Goal: Task Accomplishment & Management: Manage account settings

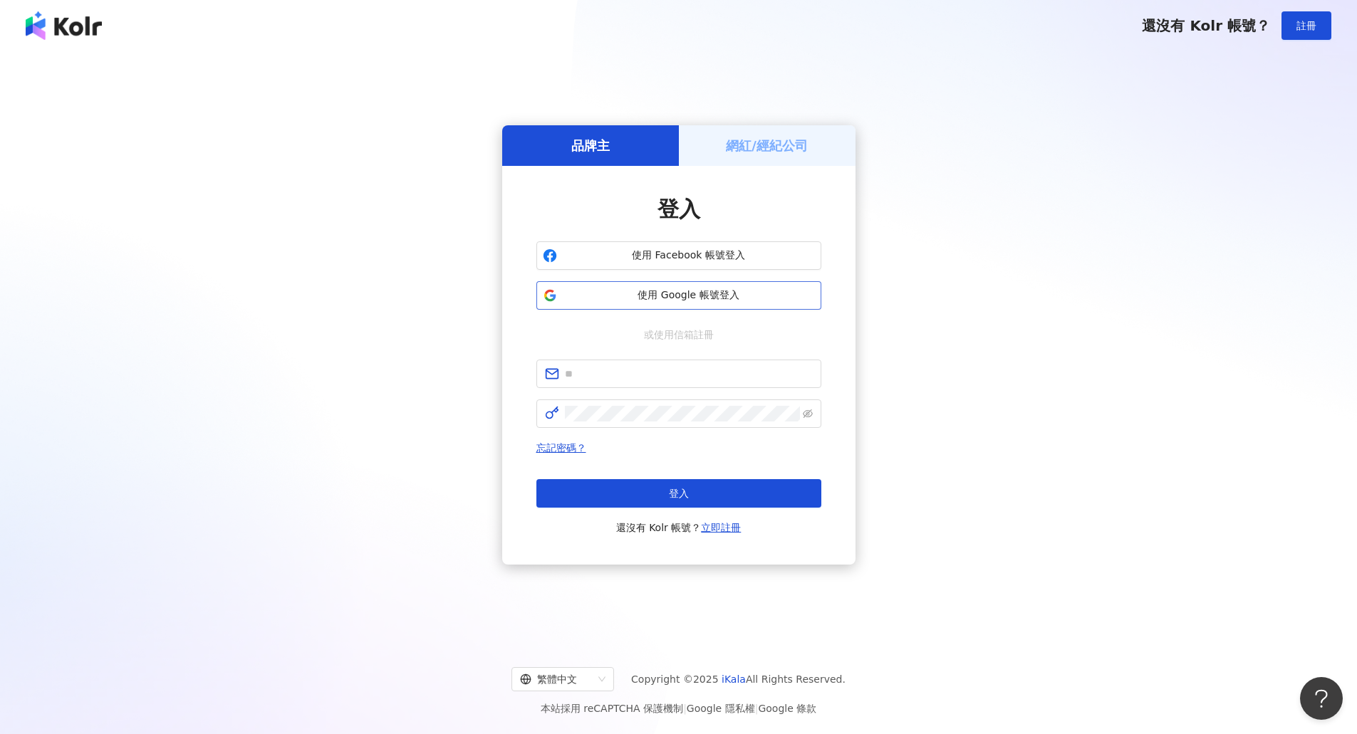
click at [703, 293] on span "使用 Google 帳號登入" at bounding box center [689, 295] width 252 height 14
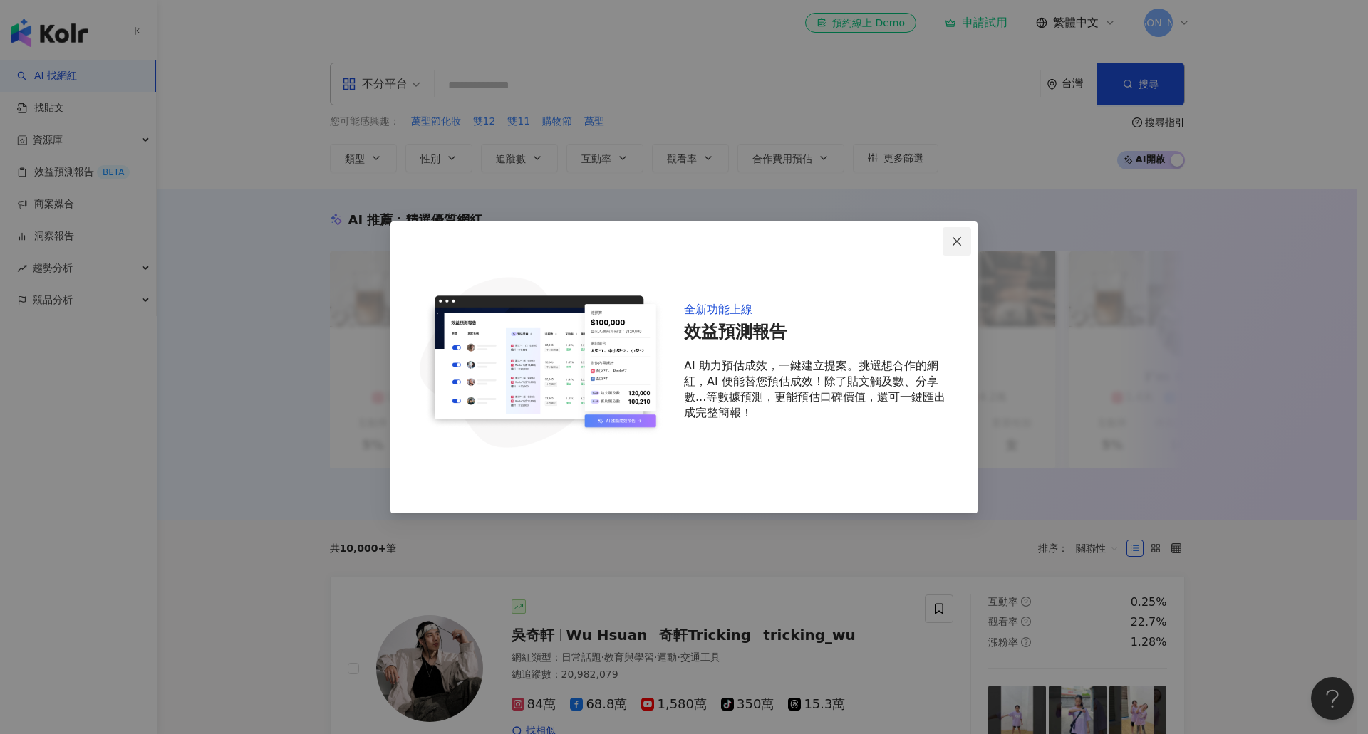
click at [959, 251] on button "Close" at bounding box center [956, 241] width 28 height 28
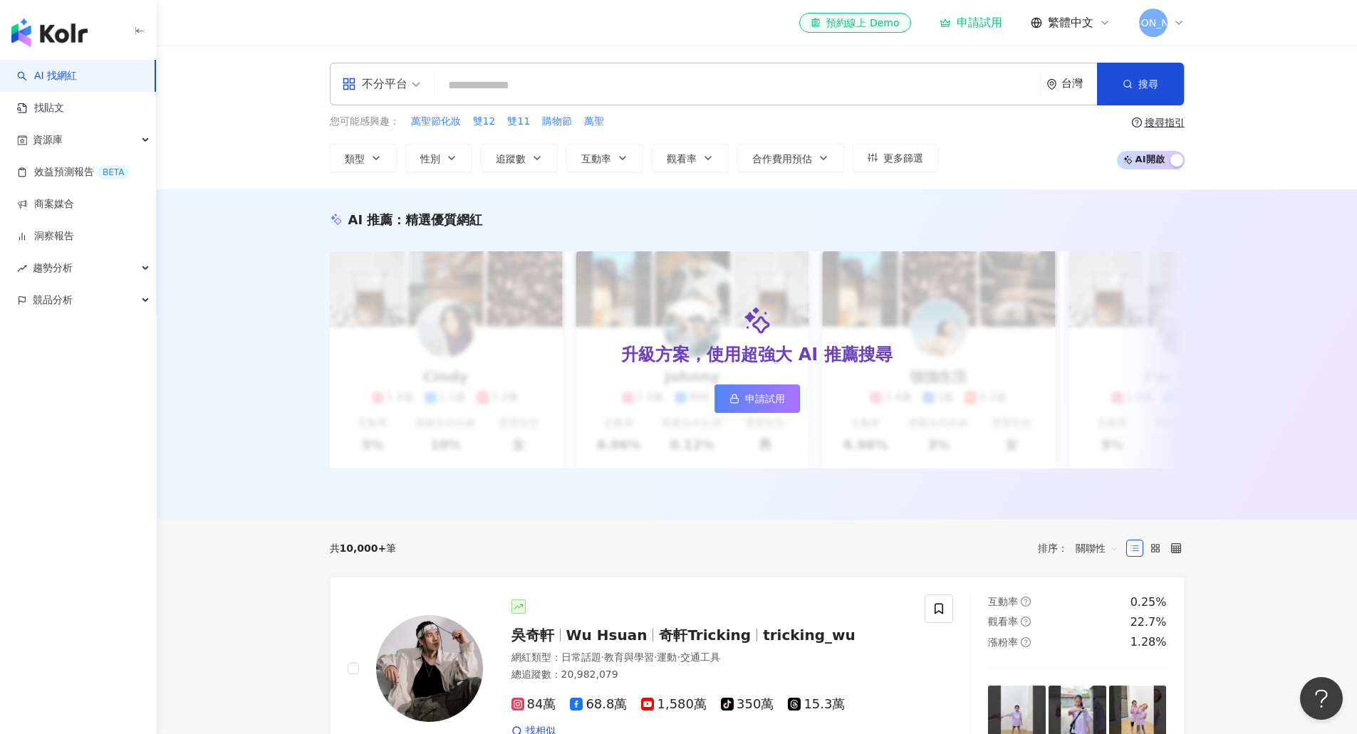
click at [1176, 21] on icon at bounding box center [1179, 22] width 6 height 3
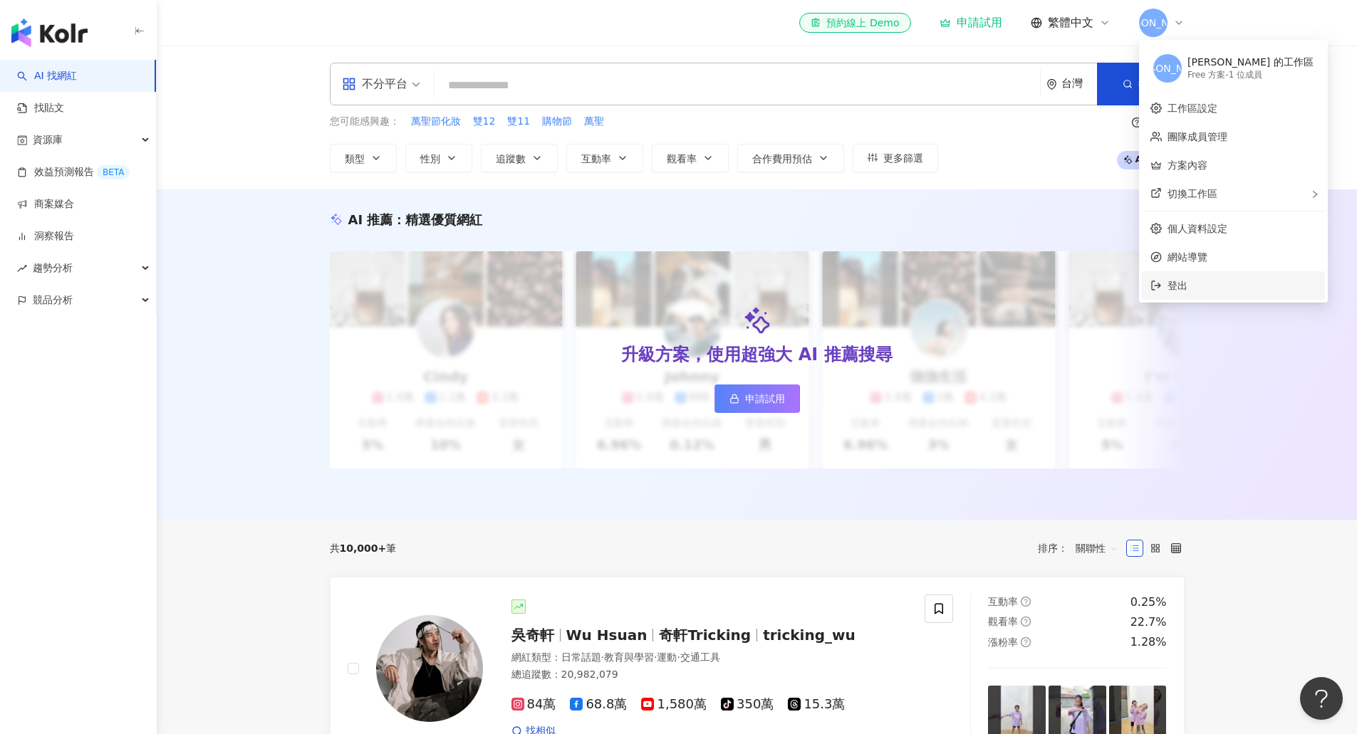
click at [1201, 279] on span "登出" at bounding box center [1241, 286] width 149 height 16
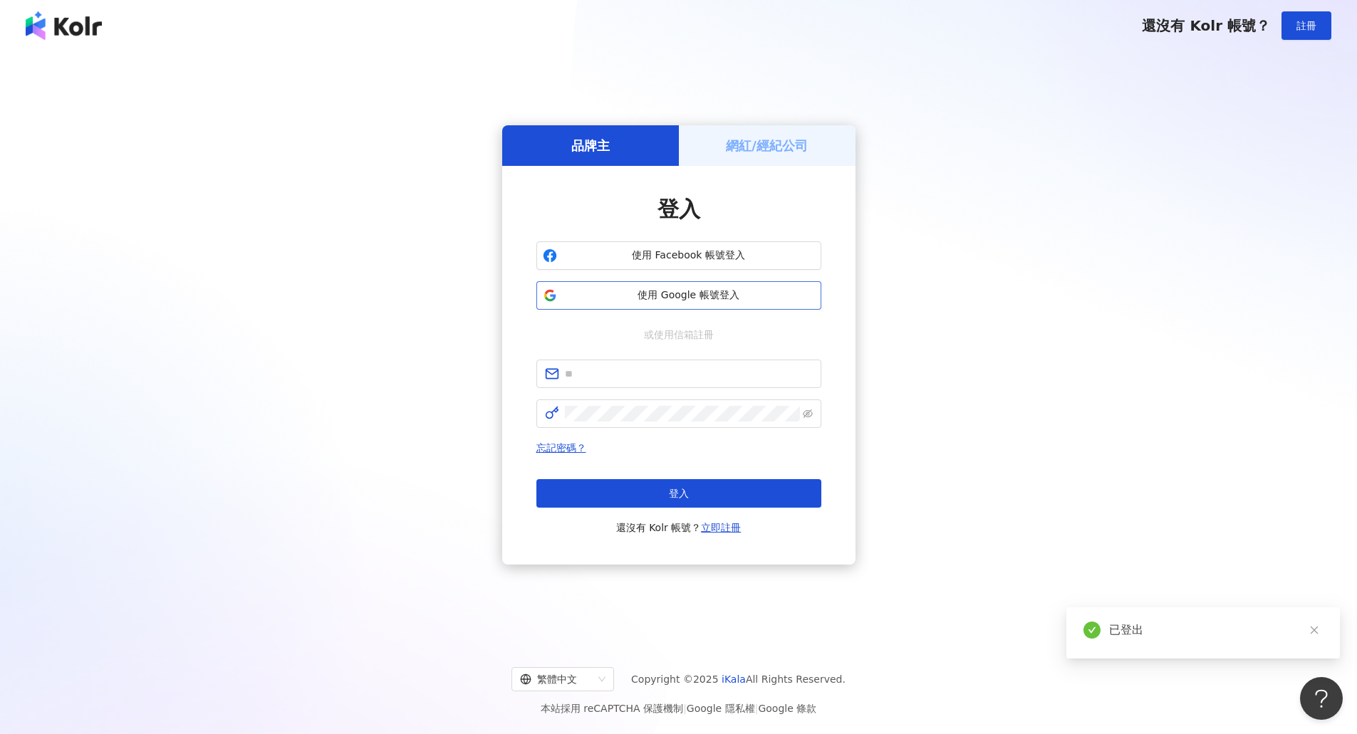
click at [662, 297] on span "使用 Google 帳號登入" at bounding box center [689, 295] width 252 height 14
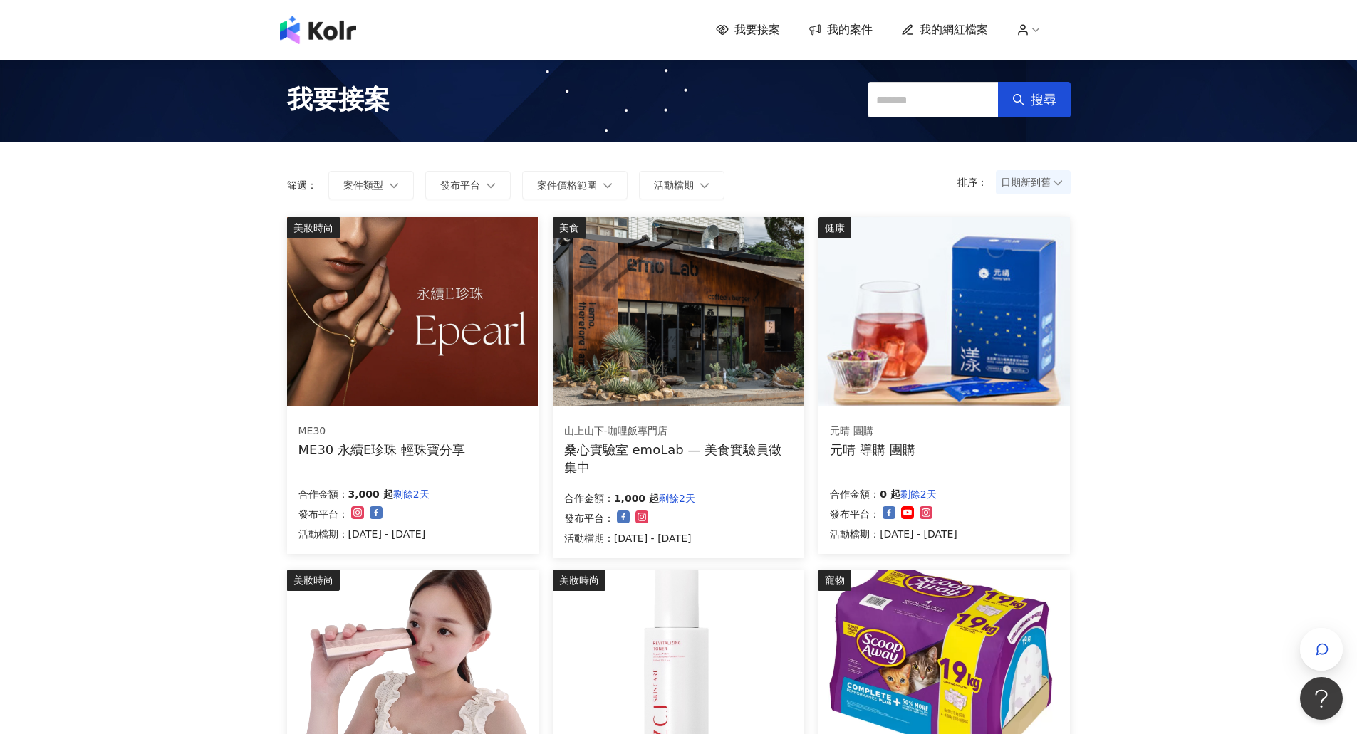
click at [1038, 35] on icon at bounding box center [1035, 30] width 13 height 13
click at [962, 28] on span "我的網紅檔案" at bounding box center [954, 30] width 68 height 16
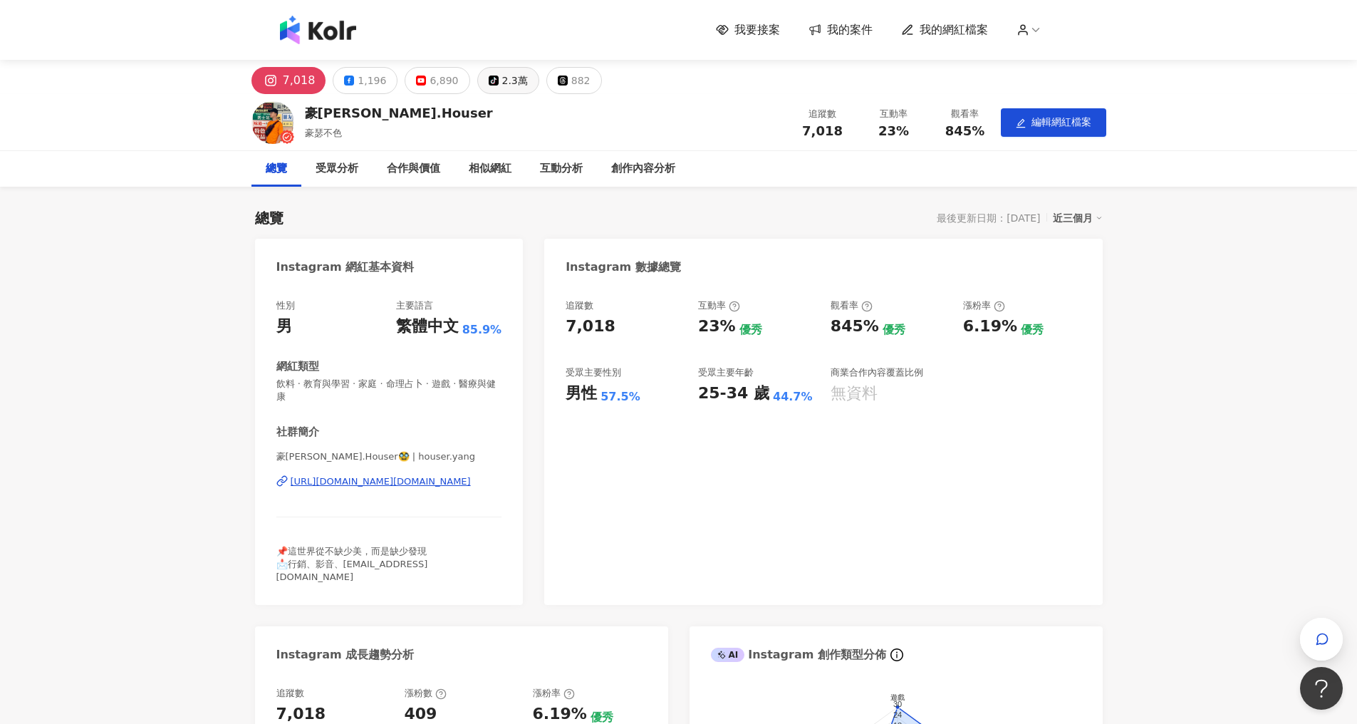
click at [502, 83] on div "2.3萬" at bounding box center [515, 81] width 26 height 20
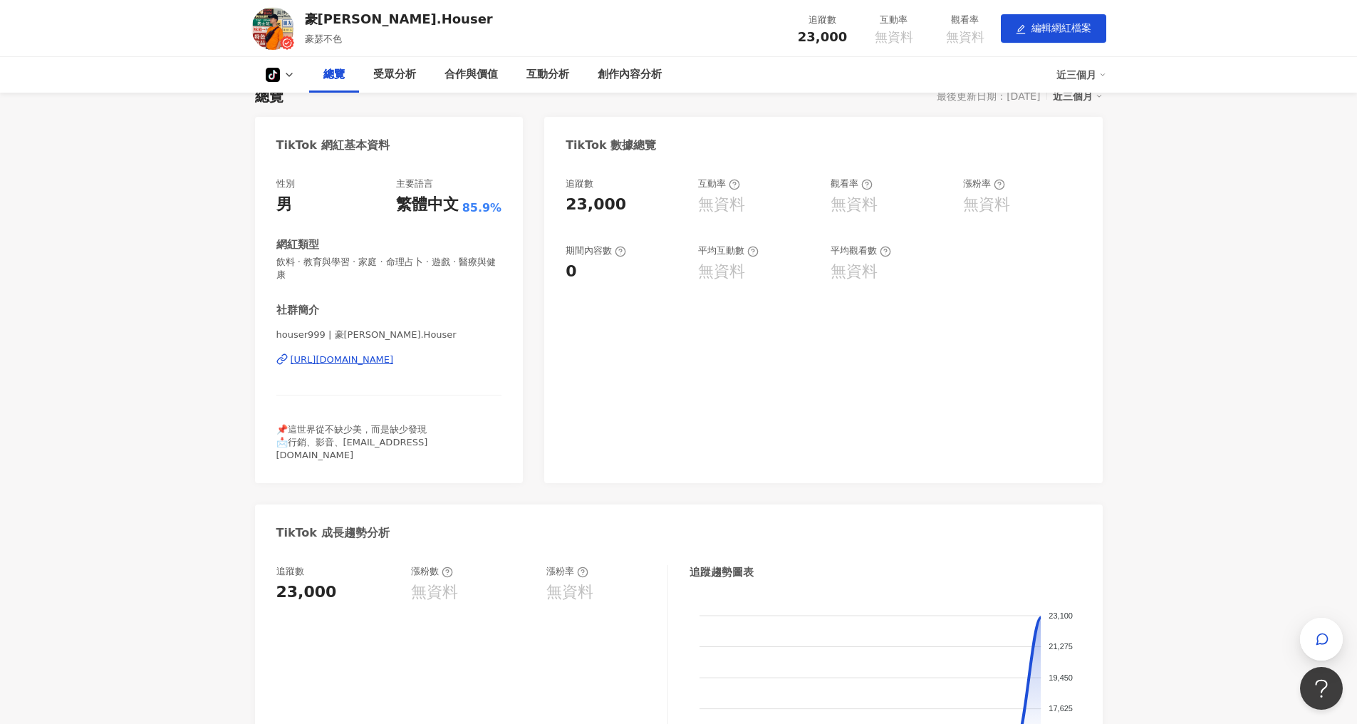
scroll to position [142, 0]
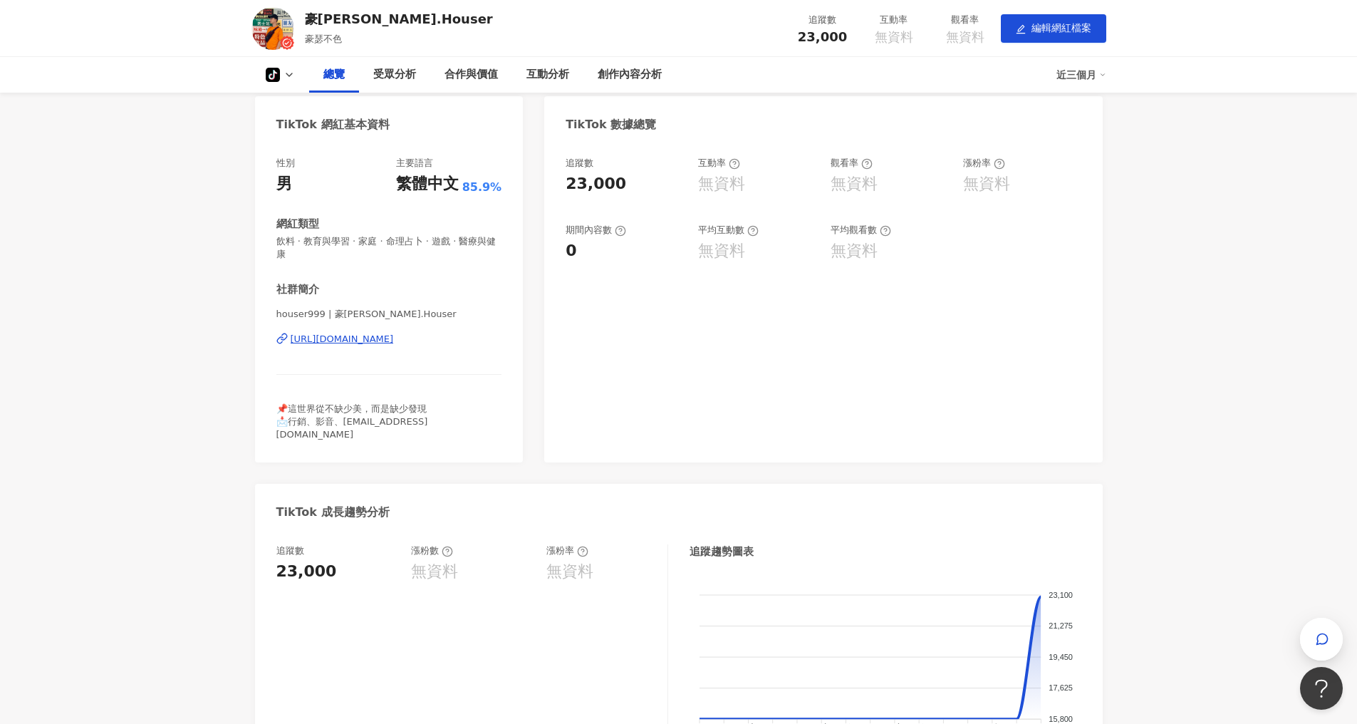
click at [394, 339] on div "[URL][DOMAIN_NAME]" at bounding box center [342, 339] width 103 height 13
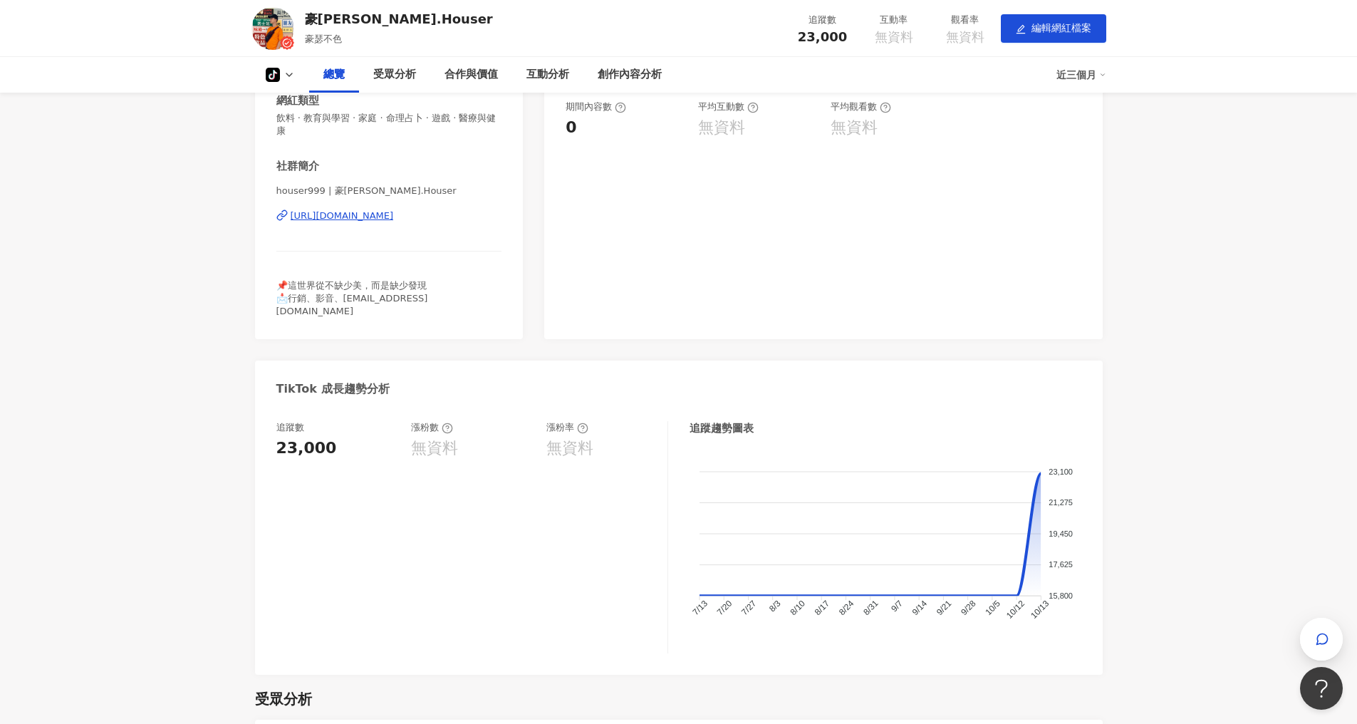
scroll to position [0, 0]
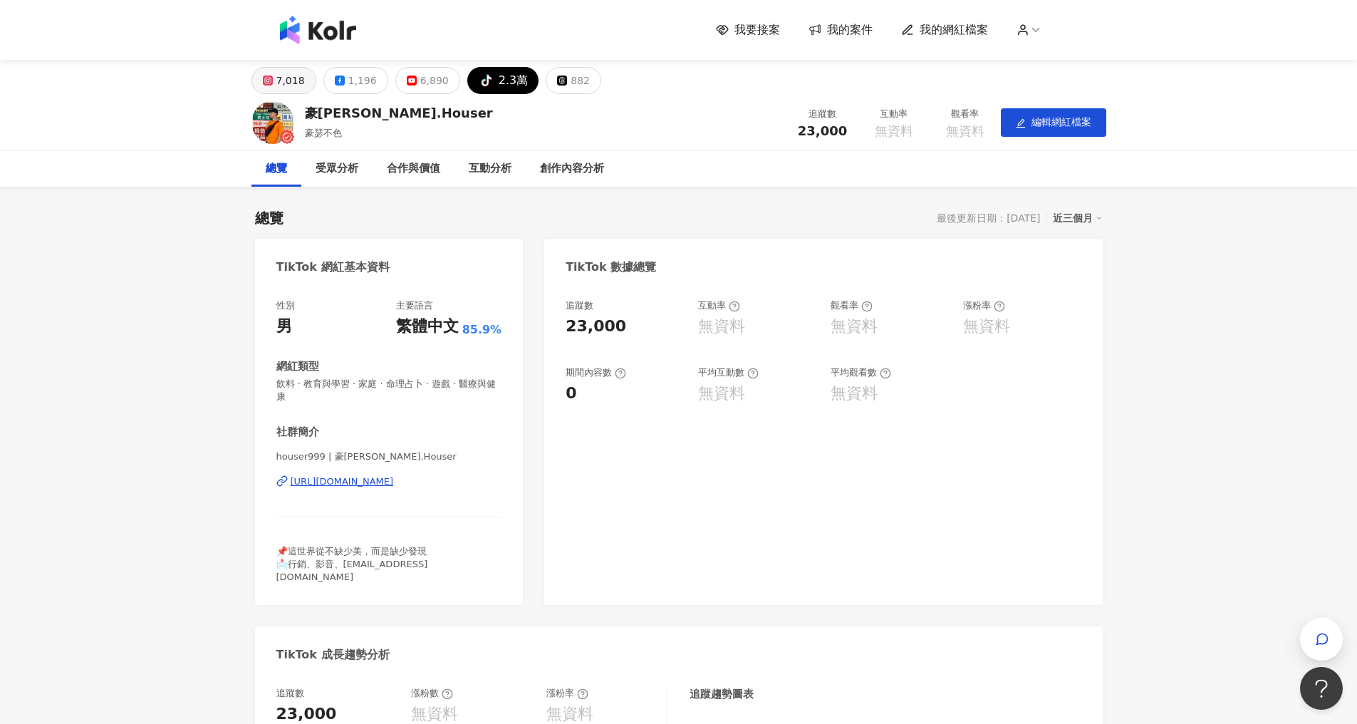
click at [291, 75] on div "7,018" at bounding box center [290, 81] width 28 height 20
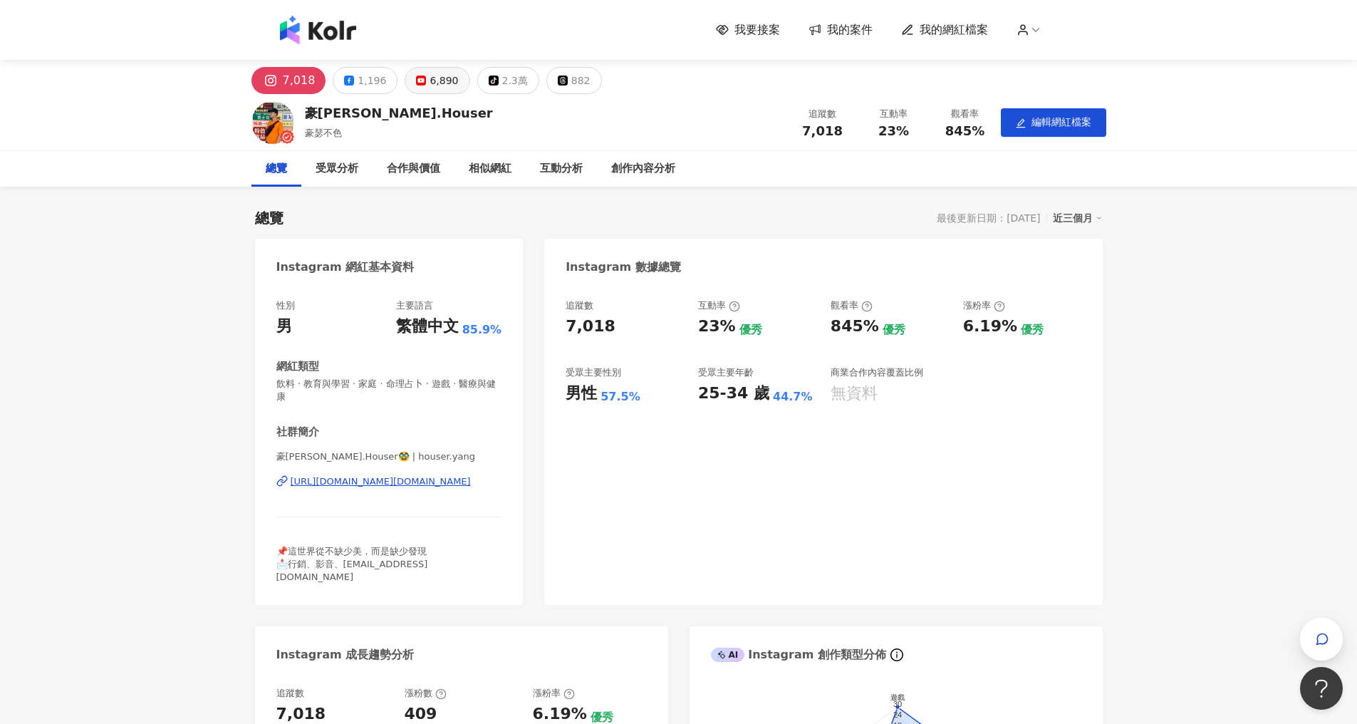
click at [416, 77] on icon at bounding box center [421, 80] width 10 height 10
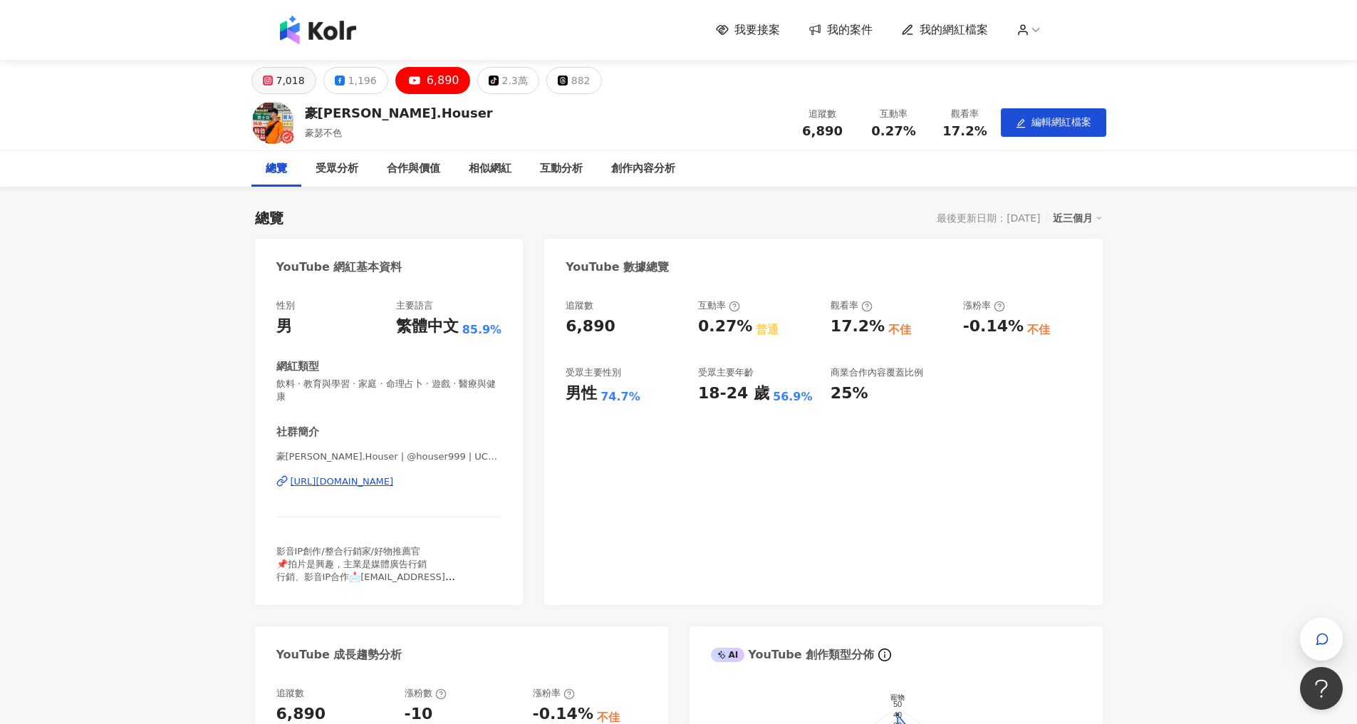
click at [290, 85] on div "7,018" at bounding box center [290, 81] width 28 height 20
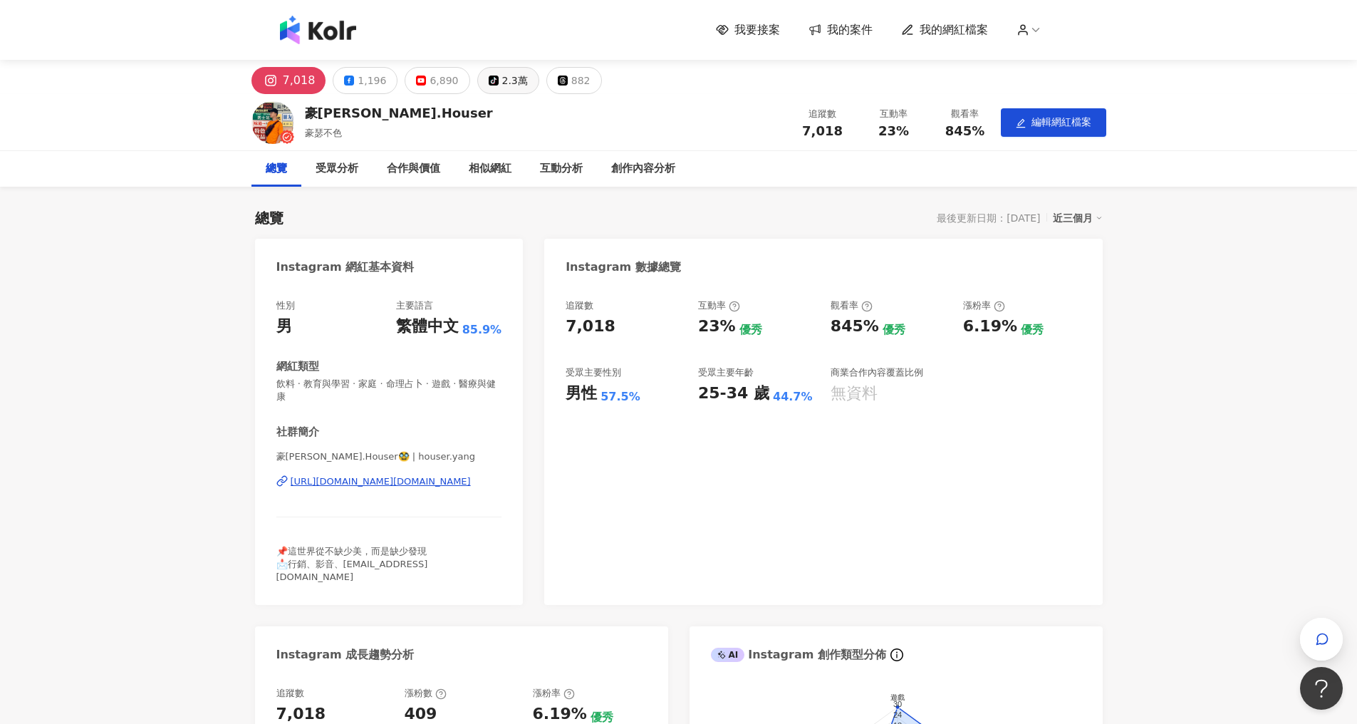
click at [502, 75] on div "2.3萬" at bounding box center [515, 81] width 26 height 20
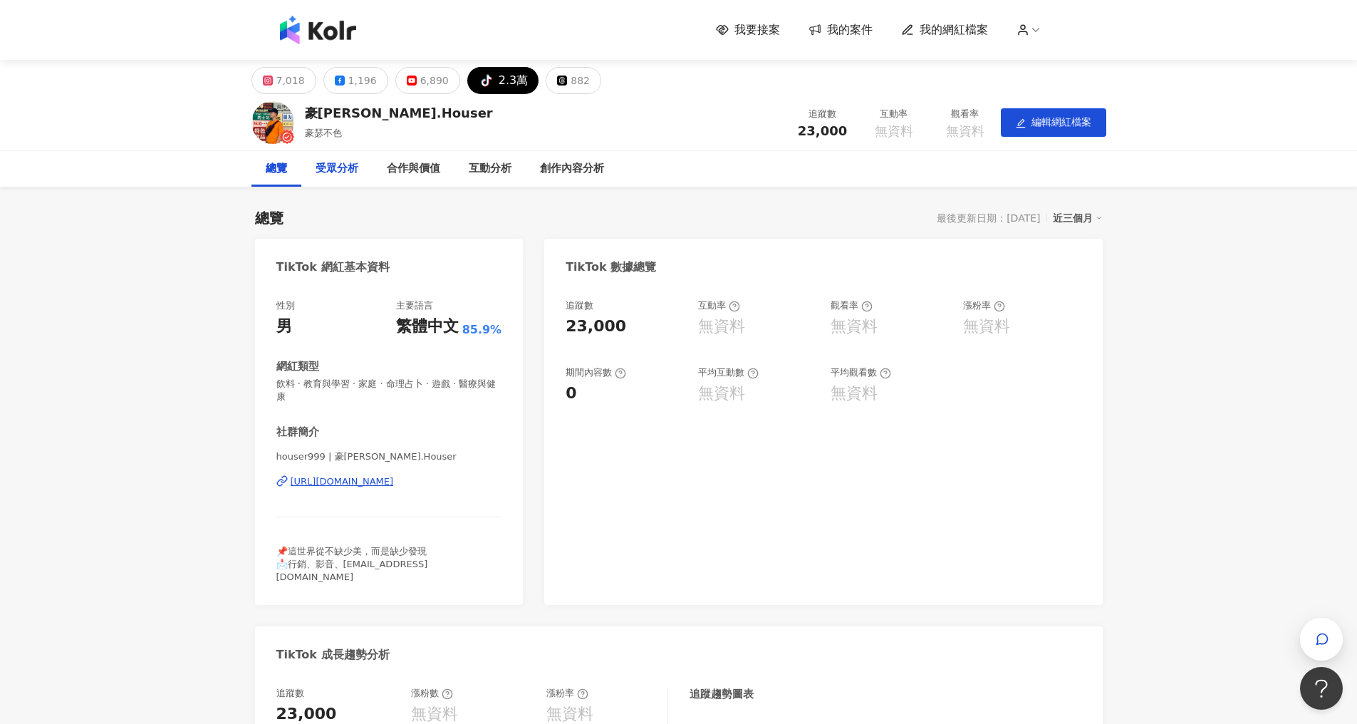
click at [325, 171] on div "受眾分析" at bounding box center [337, 168] width 43 height 17
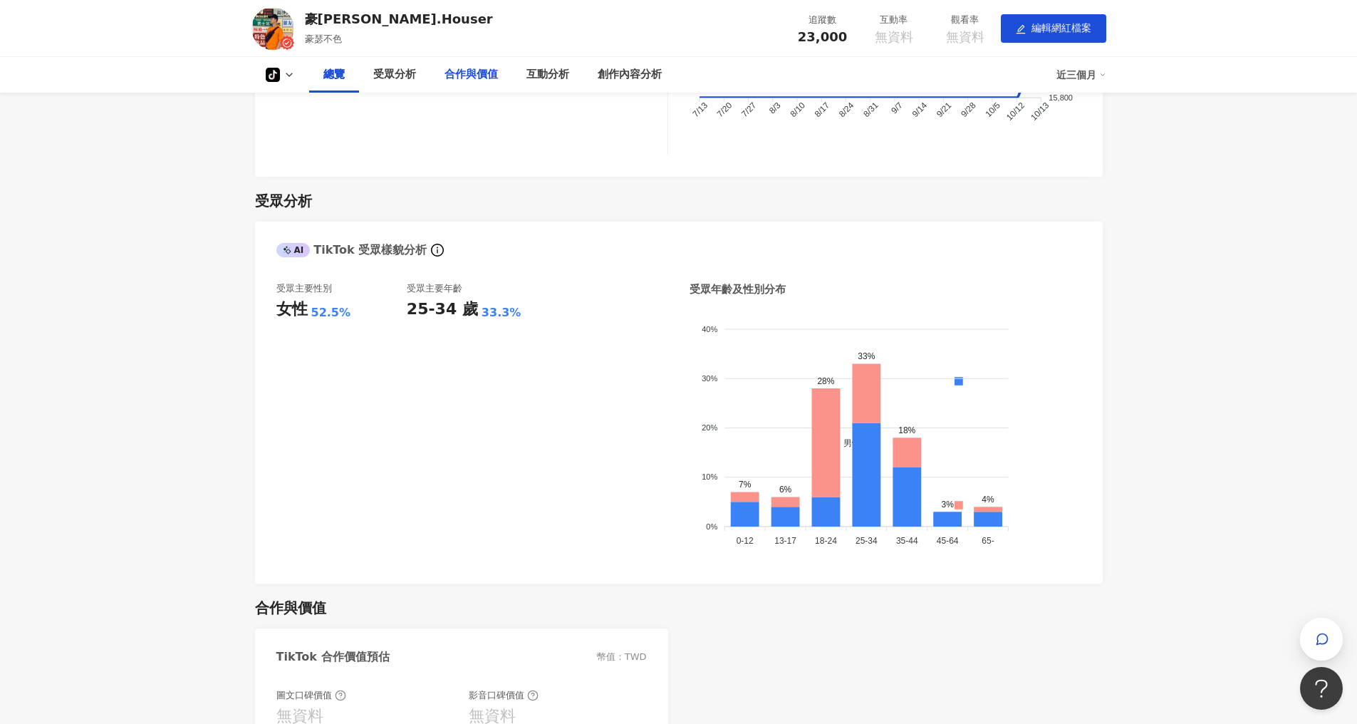
click at [455, 71] on div "合作與價值" at bounding box center [470, 74] width 53 height 17
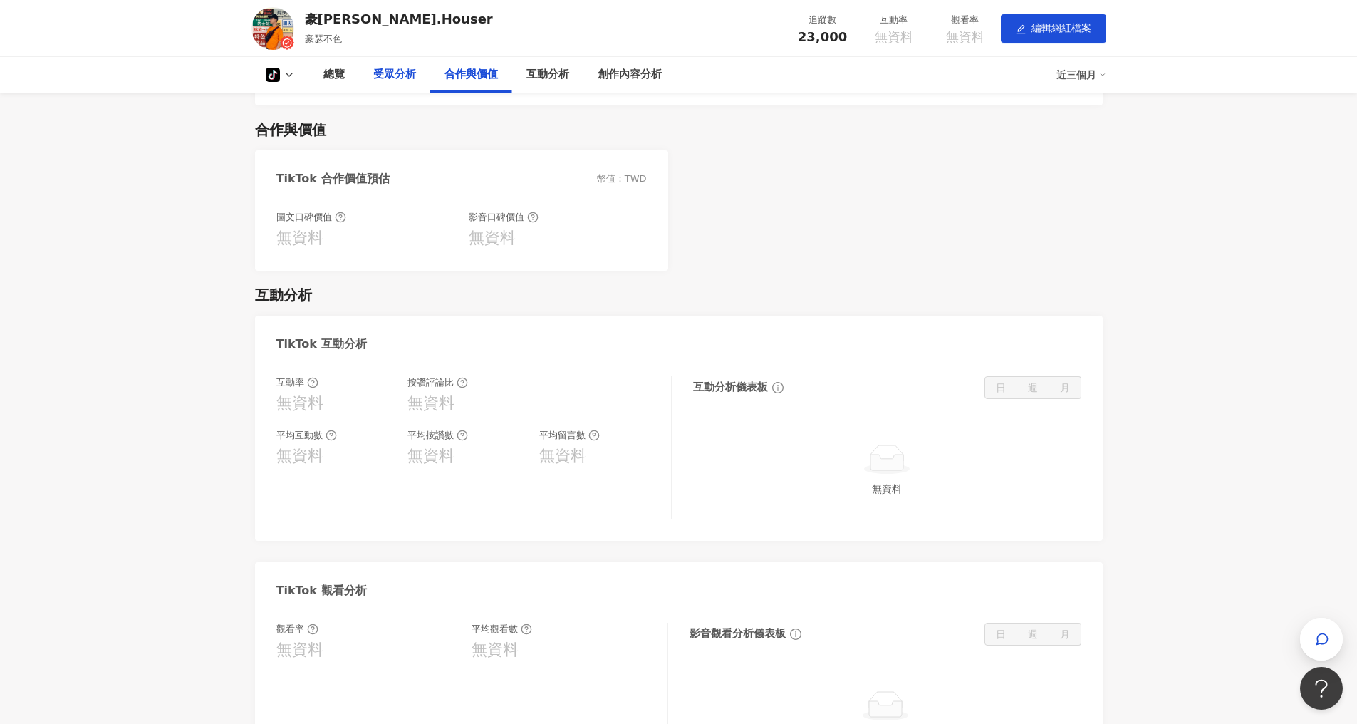
click at [417, 80] on div "受眾分析" at bounding box center [394, 75] width 71 height 36
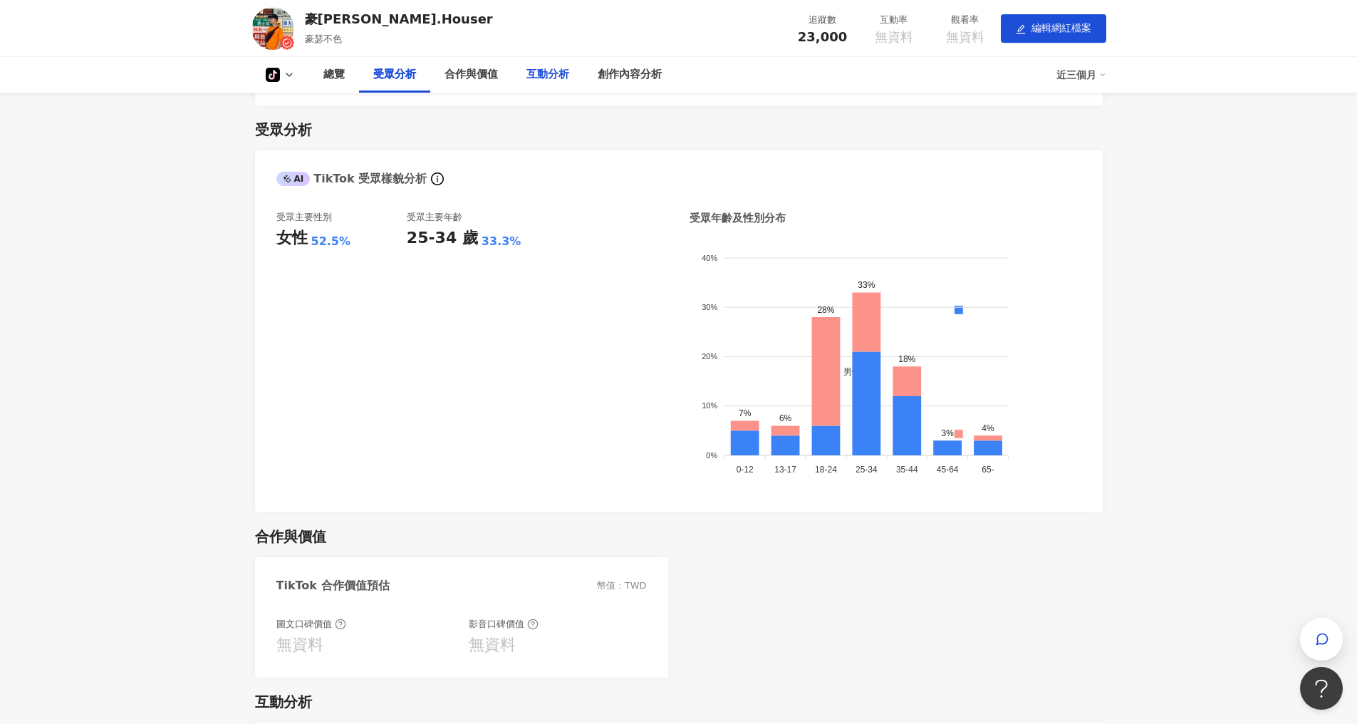
click at [548, 78] on div "互動分析" at bounding box center [547, 74] width 43 height 17
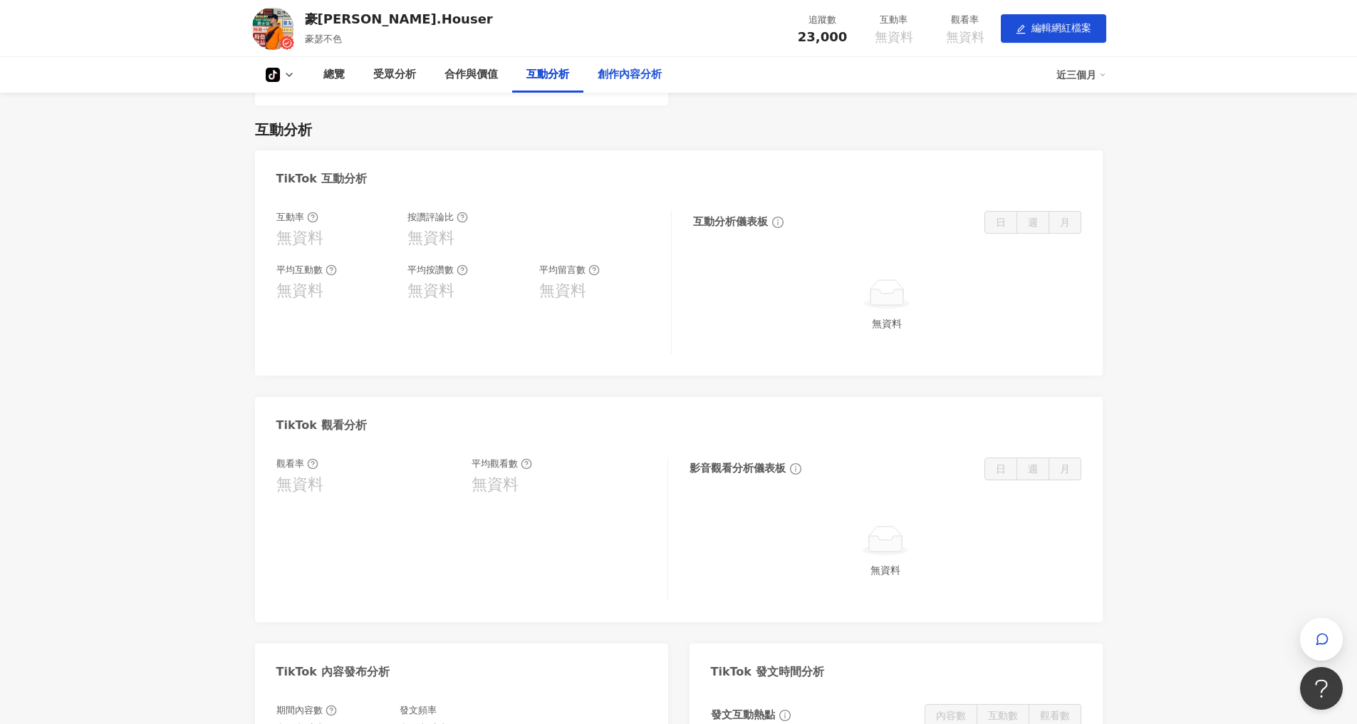
click at [602, 79] on div "創作內容分析" at bounding box center [630, 74] width 64 height 17
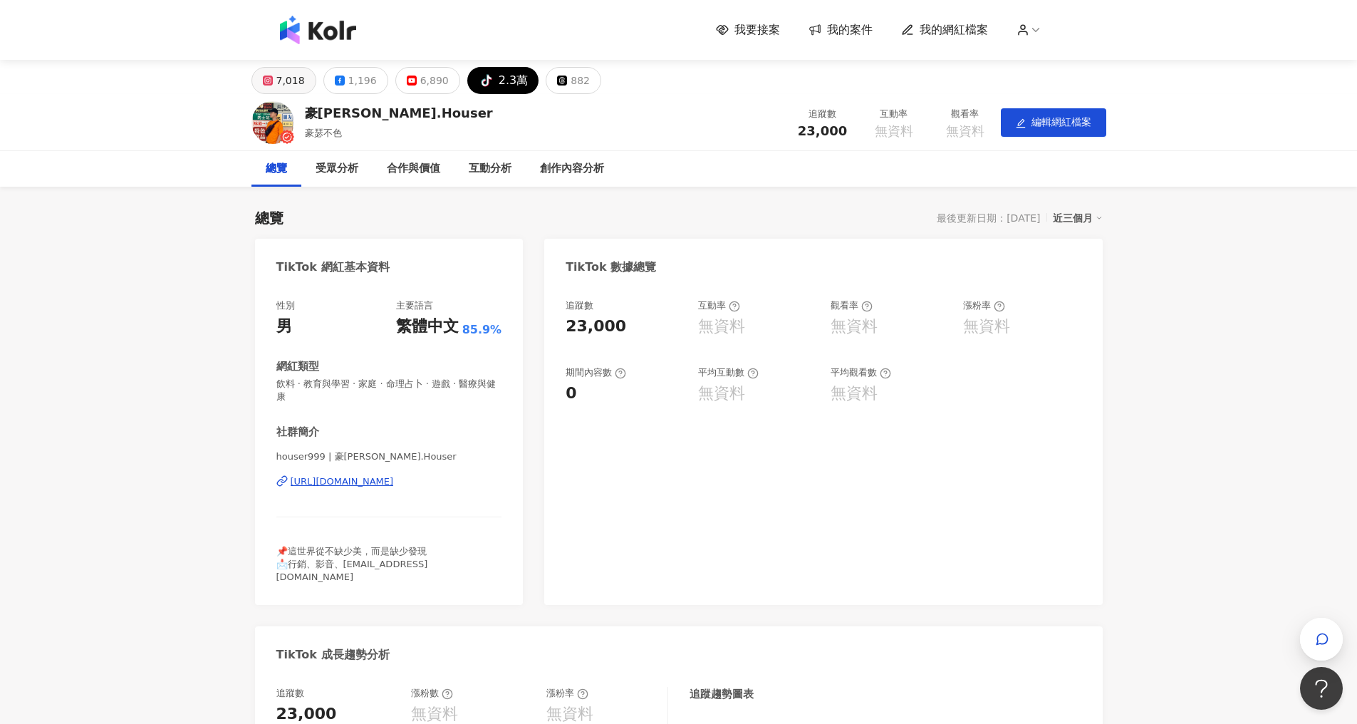
click at [289, 90] on button "7,018" at bounding box center [283, 80] width 65 height 27
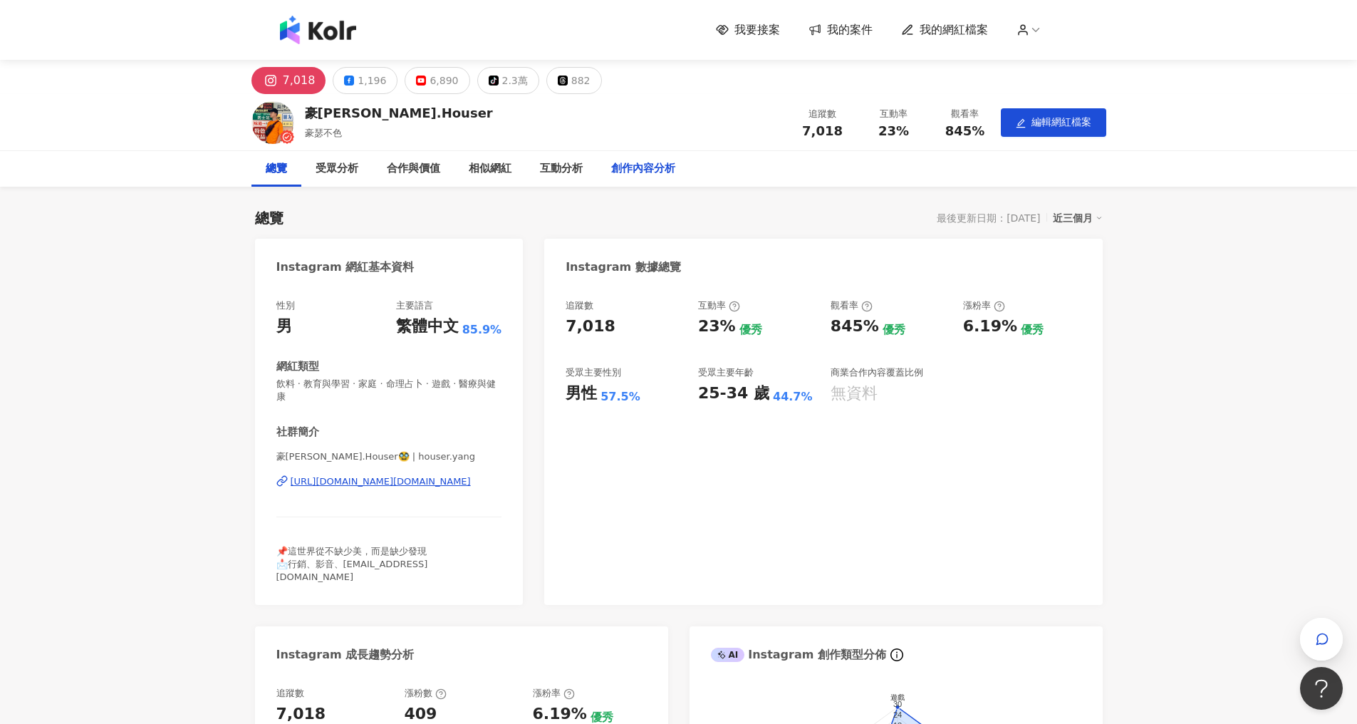
drag, startPoint x: 652, startPoint y: 172, endPoint x: 647, endPoint y: 179, distance: 8.1
click at [653, 172] on div "創作內容分析" at bounding box center [643, 168] width 64 height 17
